Goal: Find contact information: Find contact information

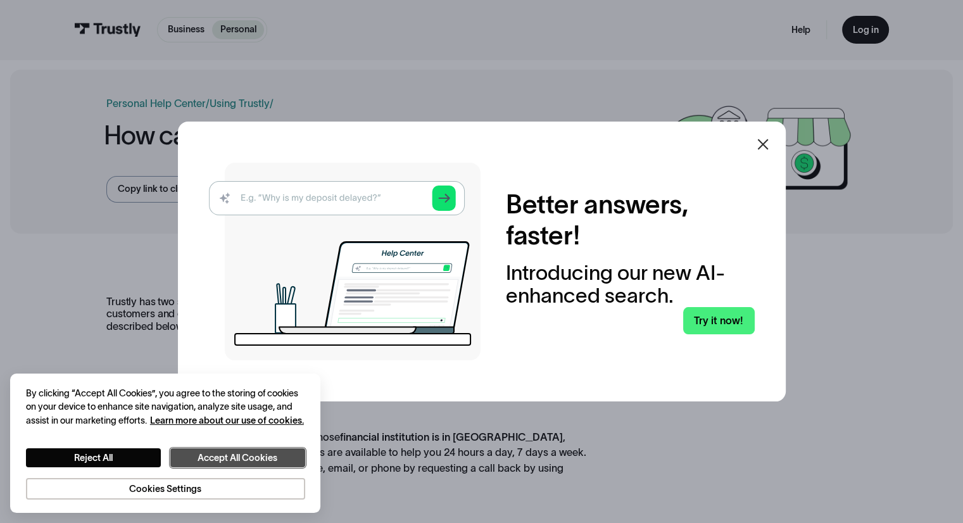
click at [191, 464] on button "Accept All Cookies" at bounding box center [237, 458] width 135 height 20
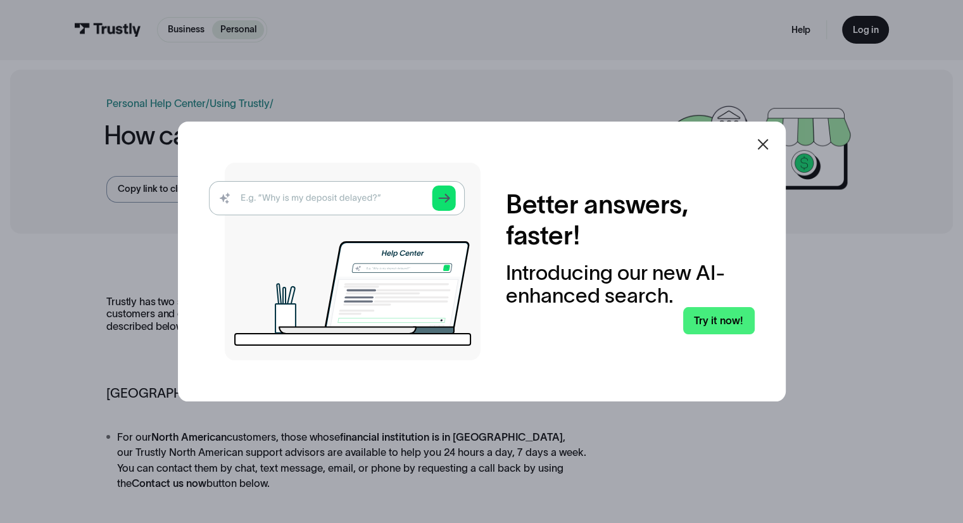
click at [770, 141] on icon at bounding box center [762, 144] width 15 height 15
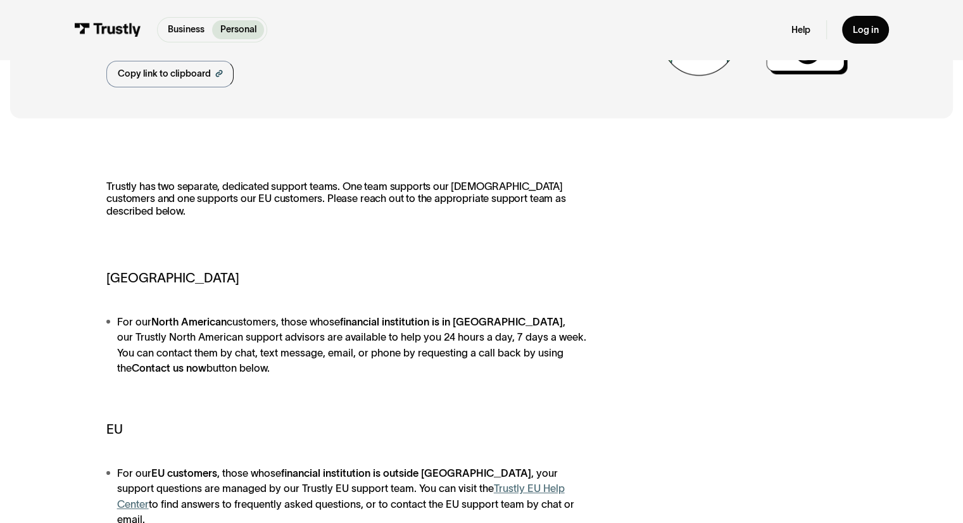
scroll to position [253, 0]
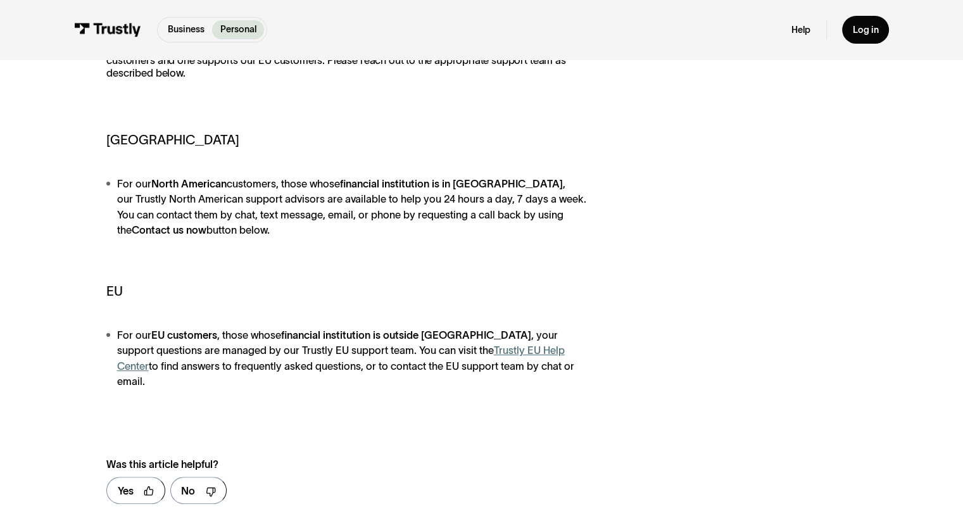
click at [162, 233] on li "For our [DEMOGRAPHIC_DATA] customers, those whose financial institution is in […" at bounding box center [347, 207] width 482 height 62
click at [133, 232] on strong "Contact us now" at bounding box center [169, 229] width 75 height 11
click at [132, 232] on strong "Contact us now" at bounding box center [169, 229] width 75 height 11
drag, startPoint x: 132, startPoint y: 232, endPoint x: 373, endPoint y: 236, distance: 241.2
click at [139, 232] on strong "Contact us now" at bounding box center [169, 229] width 75 height 11
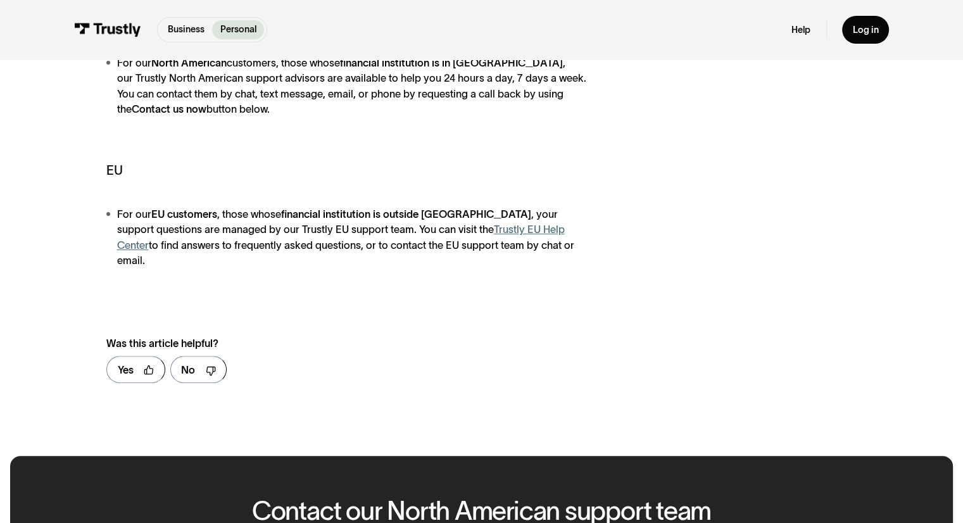
scroll to position [380, 0]
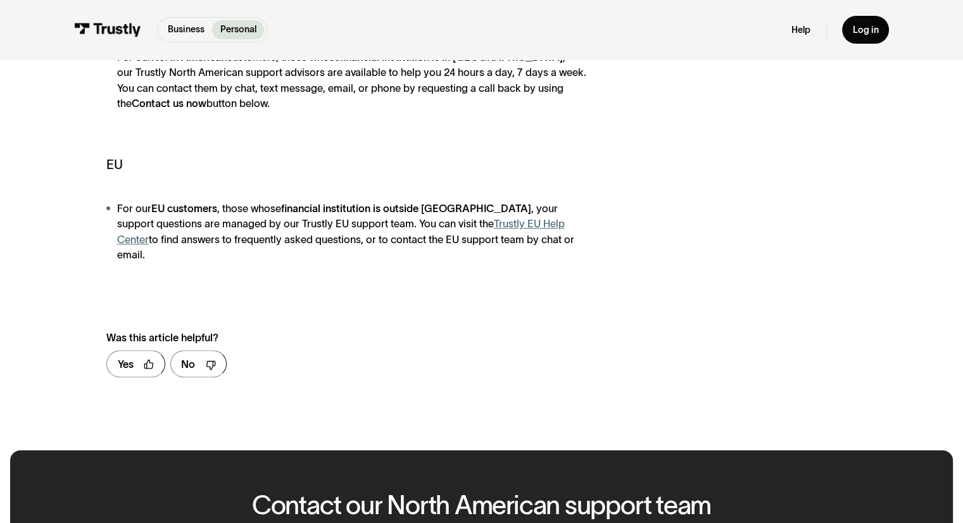
click at [503, 220] on link "Trustly EU Help Center" at bounding box center [340, 231] width 447 height 27
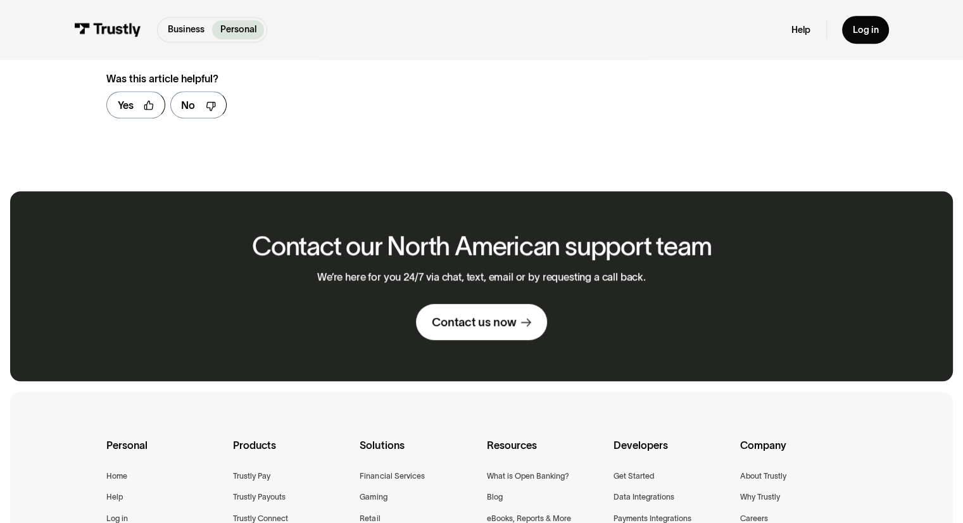
scroll to position [696, 0]
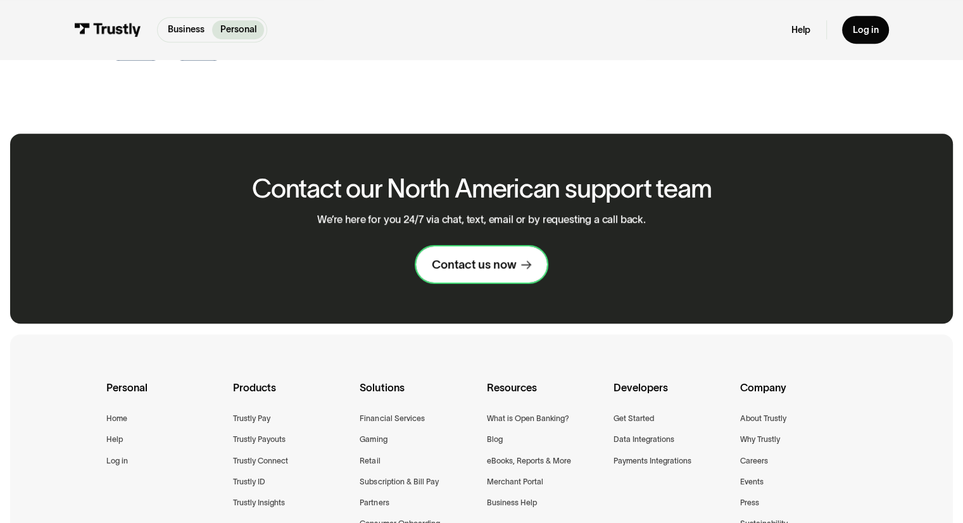
click at [451, 257] on div "Contact us now" at bounding box center [474, 264] width 84 height 15
